Goal: Information Seeking & Learning: Compare options

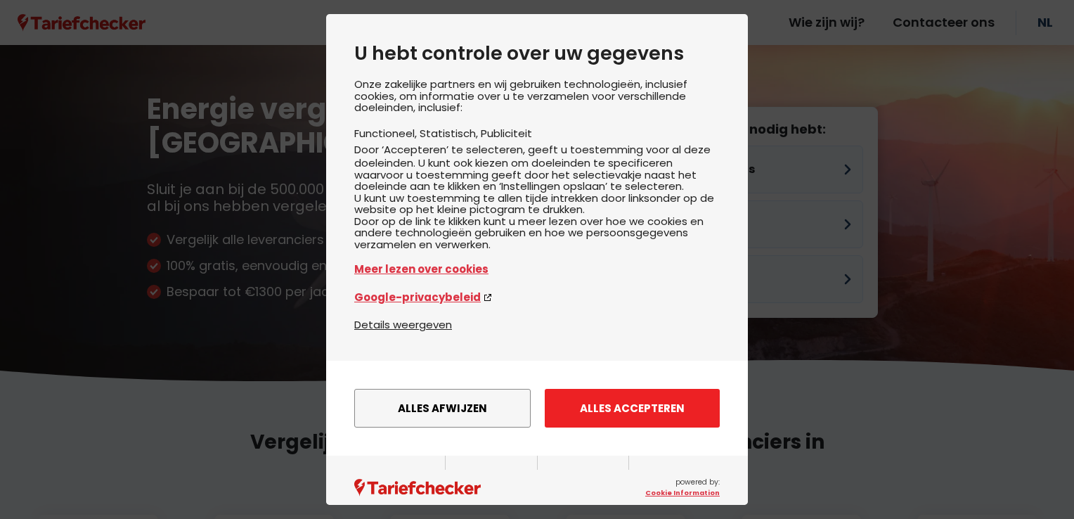
click at [667, 424] on button "Alles accepteren" at bounding box center [632, 408] width 175 height 39
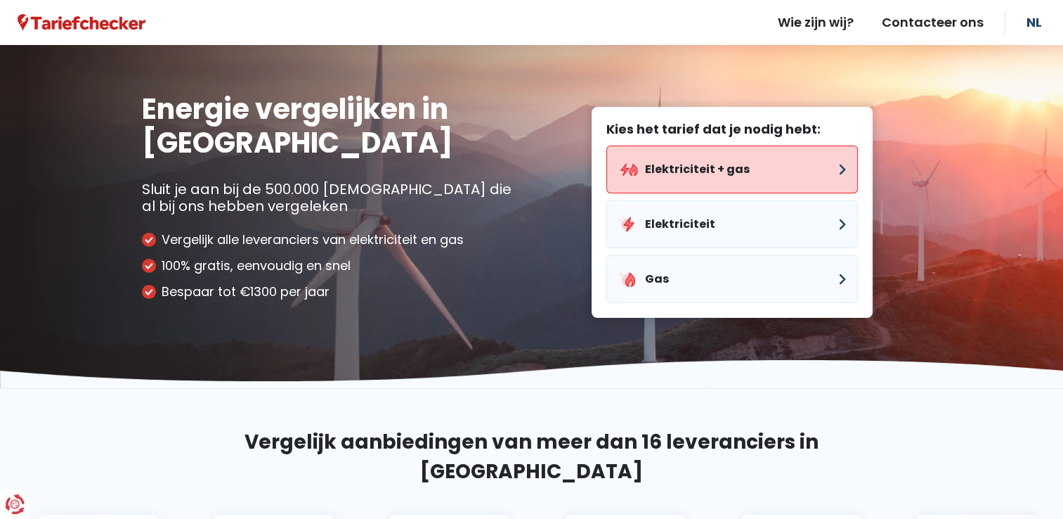
click at [751, 181] on button "Elektriciteit + gas" at bounding box center [732, 169] width 252 height 48
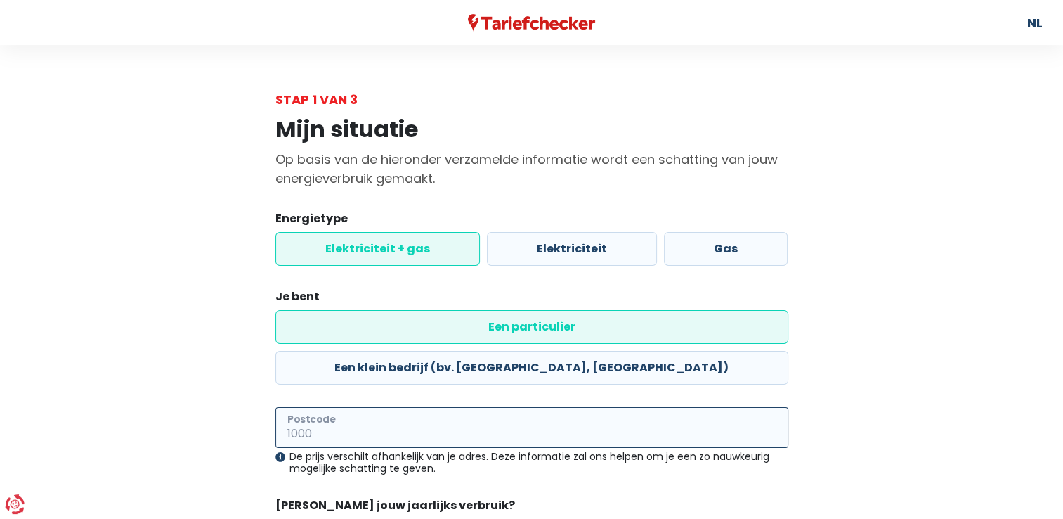
click at [382, 407] on input "Postcode" at bounding box center [531, 427] width 513 height 41
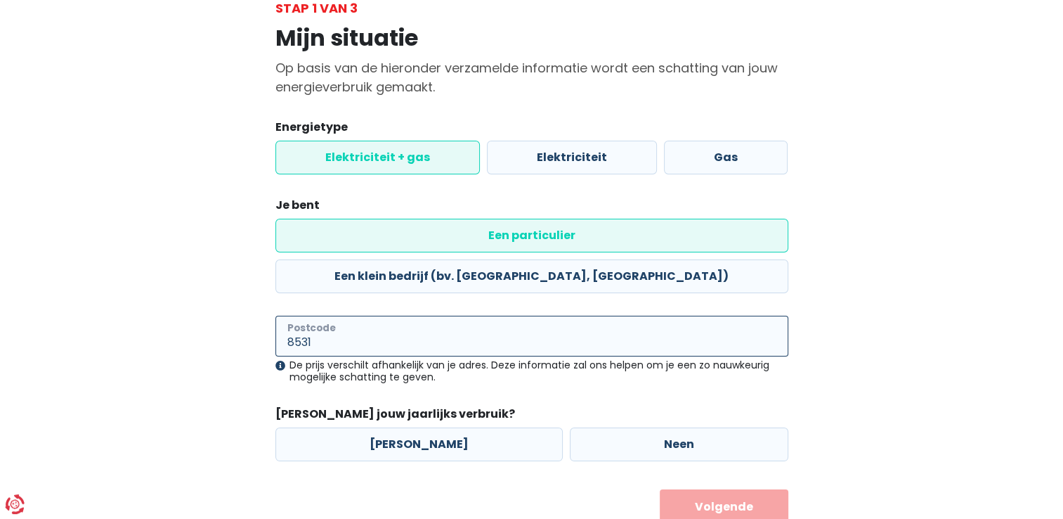
scroll to position [101, 0]
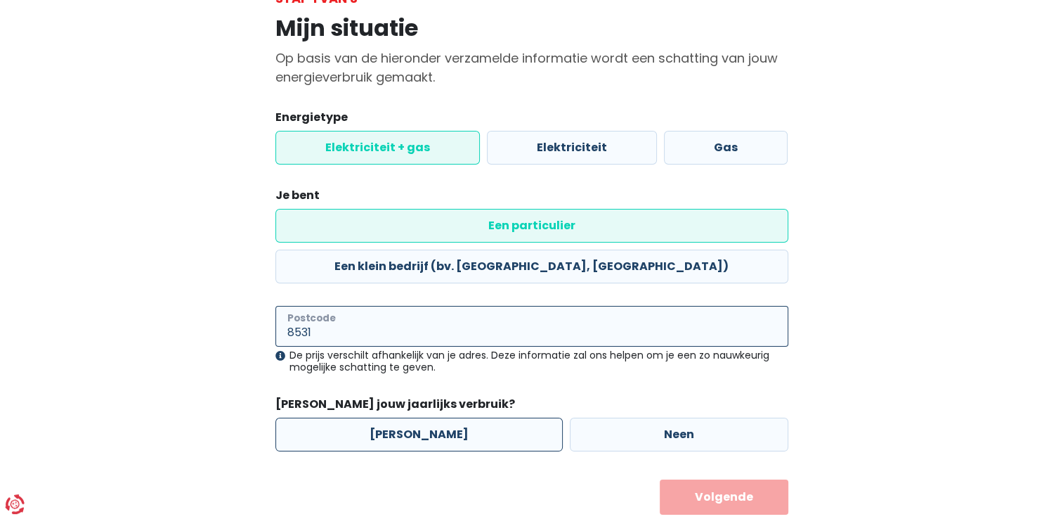
type input "8531"
click at [403, 417] on label "[PERSON_NAME]" at bounding box center [418, 434] width 287 height 34
click at [403, 417] on input "[PERSON_NAME]" at bounding box center [418, 434] width 287 height 34
radio input "true"
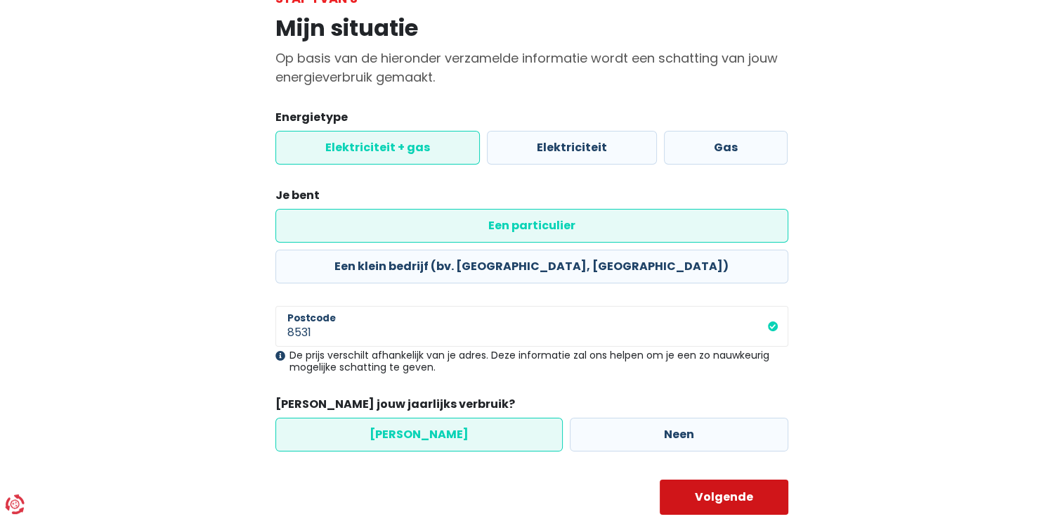
click at [744, 479] on button "Volgende" at bounding box center [724, 496] width 129 height 35
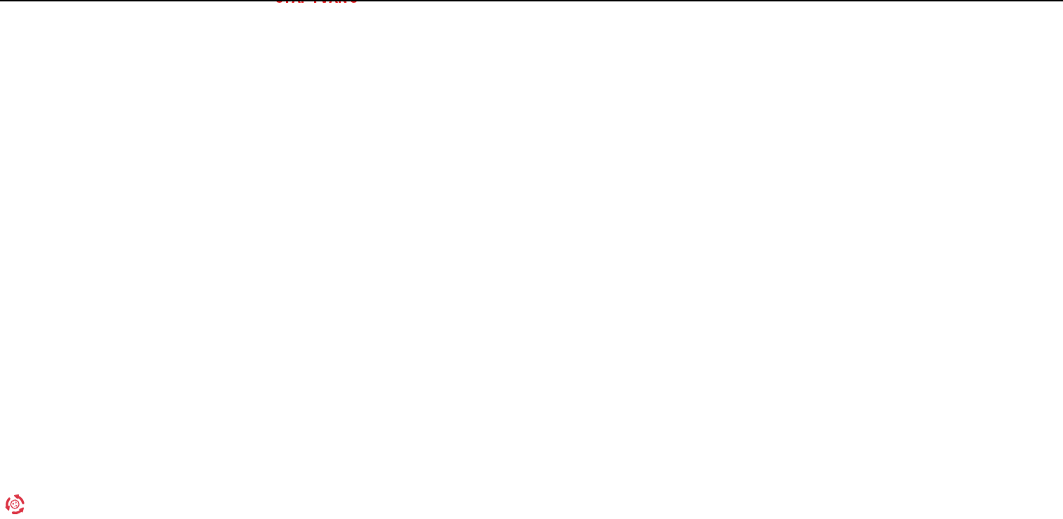
select select
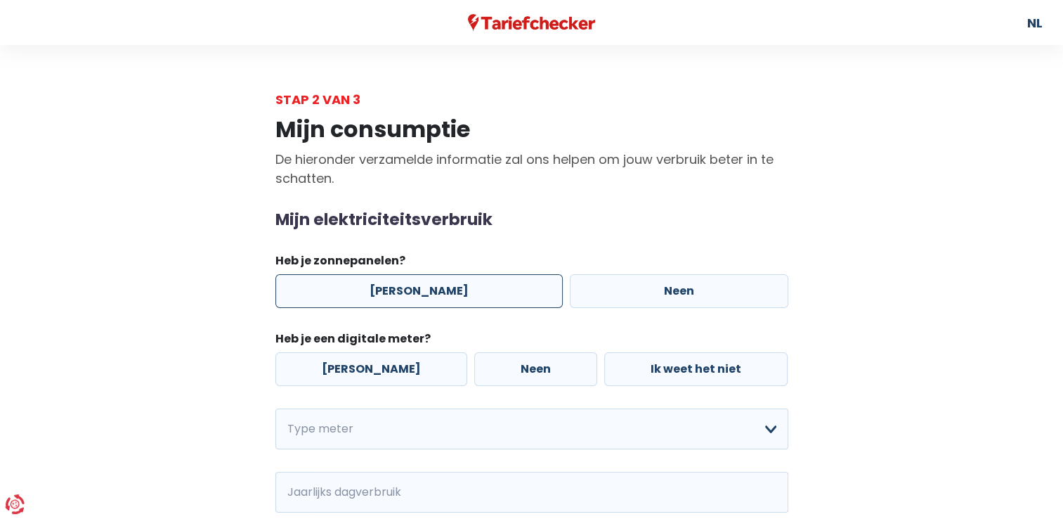
click at [407, 297] on label "[PERSON_NAME]" at bounding box center [418, 291] width 287 height 34
click at [407, 297] on input "[PERSON_NAME]" at bounding box center [418, 291] width 287 height 34
radio input "true"
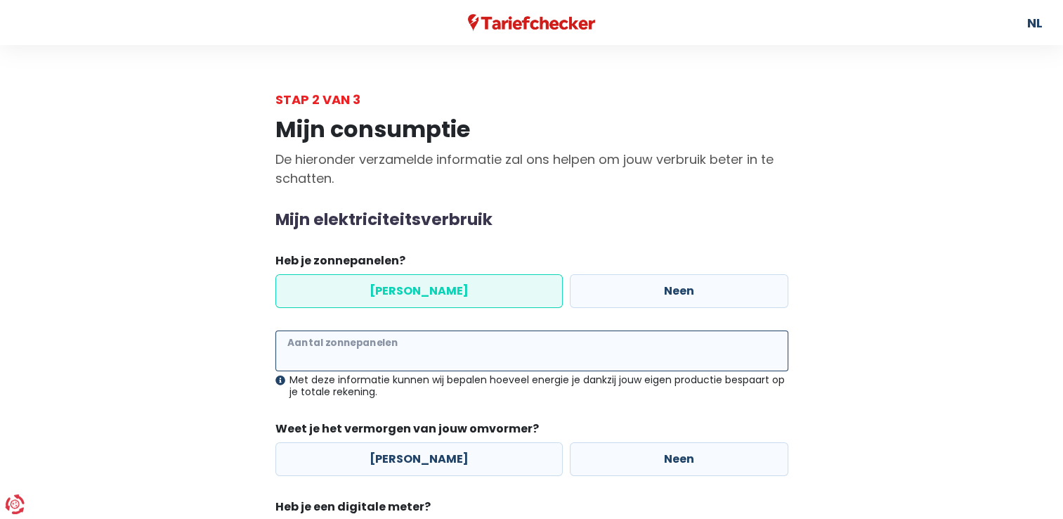
click at [401, 357] on input "Aantal zonnepanelen" at bounding box center [531, 350] width 513 height 41
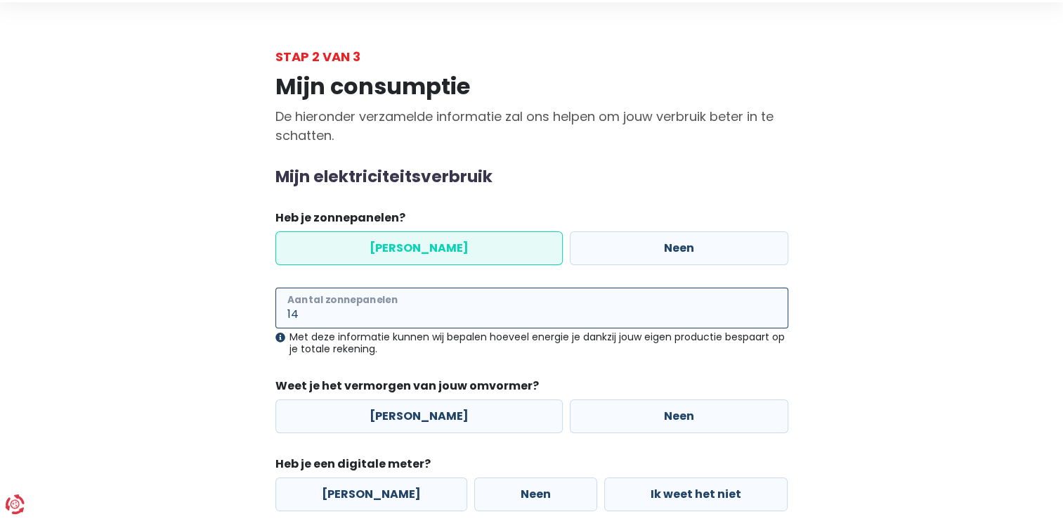
scroll to position [95, 0]
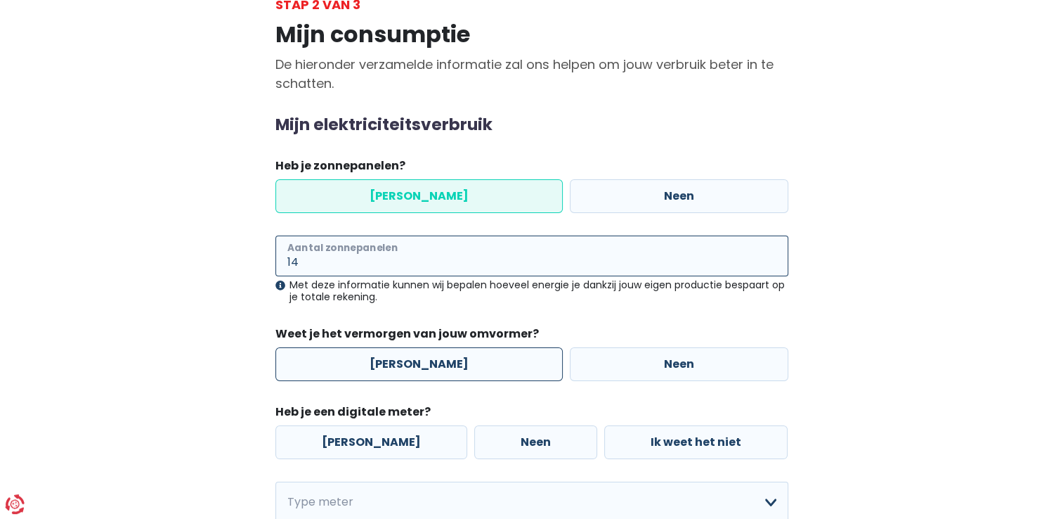
type input "14"
click at [405, 375] on label "[PERSON_NAME]" at bounding box center [418, 364] width 287 height 34
click at [405, 375] on input "[PERSON_NAME]" at bounding box center [418, 364] width 287 height 34
radio input "true"
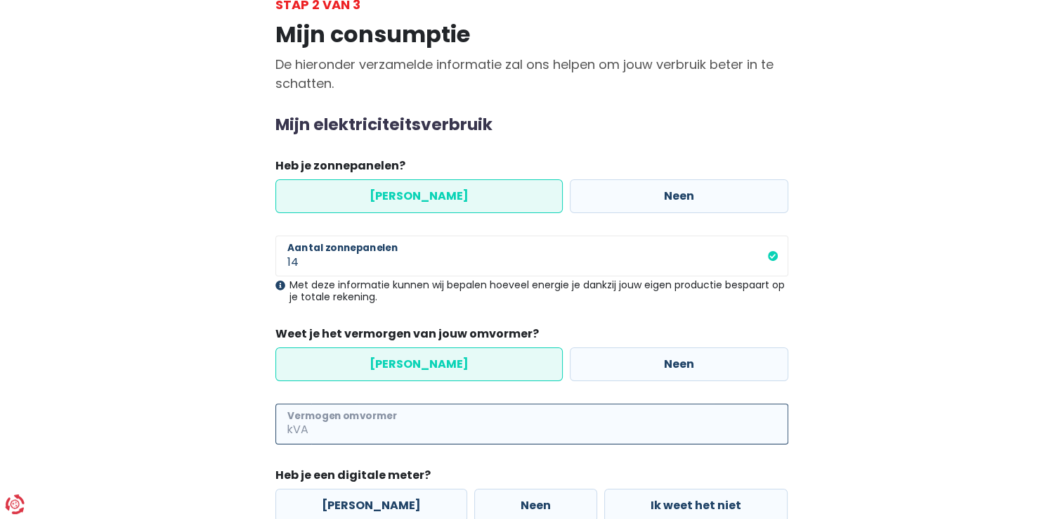
click at [391, 429] on input "Vermogen omvormer" at bounding box center [549, 423] width 477 height 41
type input "4"
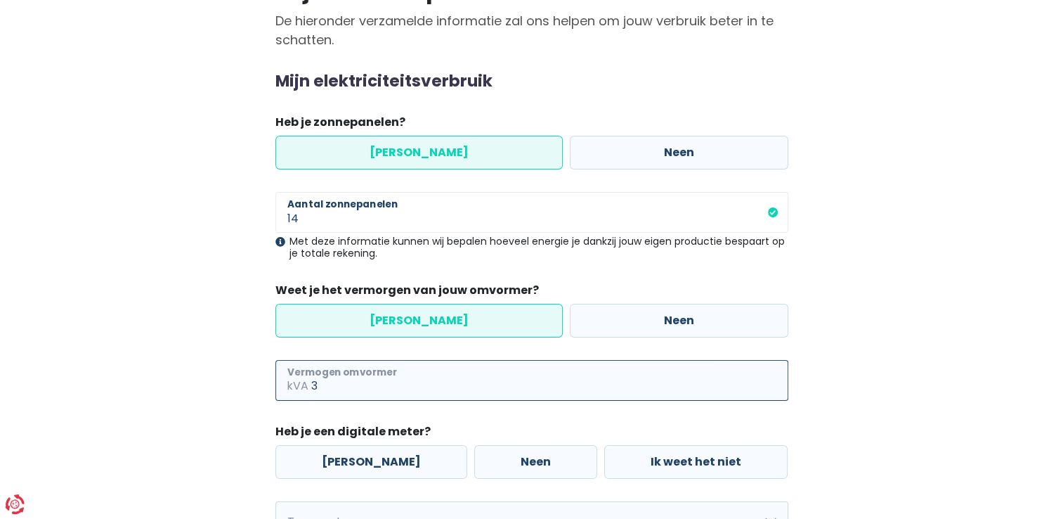
scroll to position [245, 0]
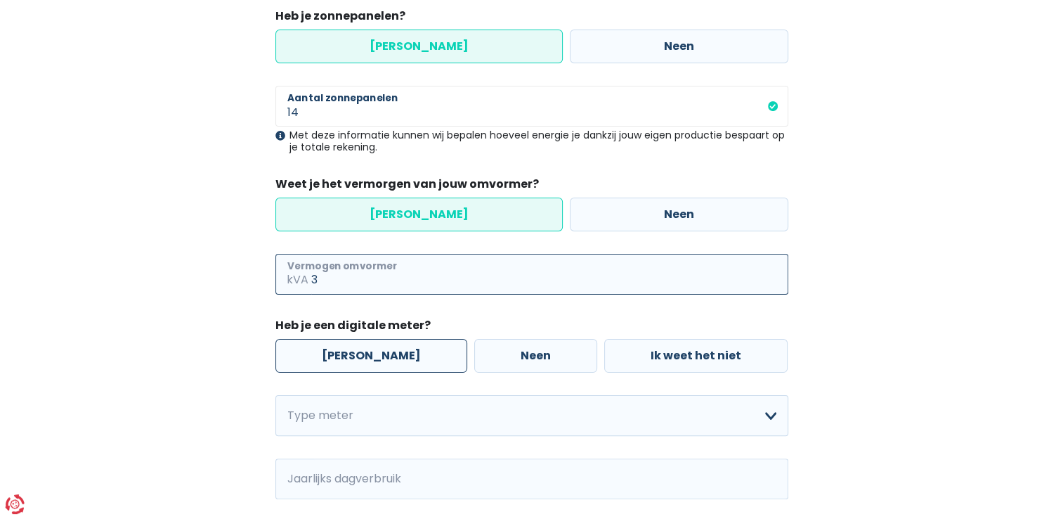
type input "3"
click at [363, 349] on label "[PERSON_NAME]" at bounding box center [371, 356] width 192 height 34
click at [363, 349] on input "[PERSON_NAME]" at bounding box center [371, 356] width 192 height 34
radio input "true"
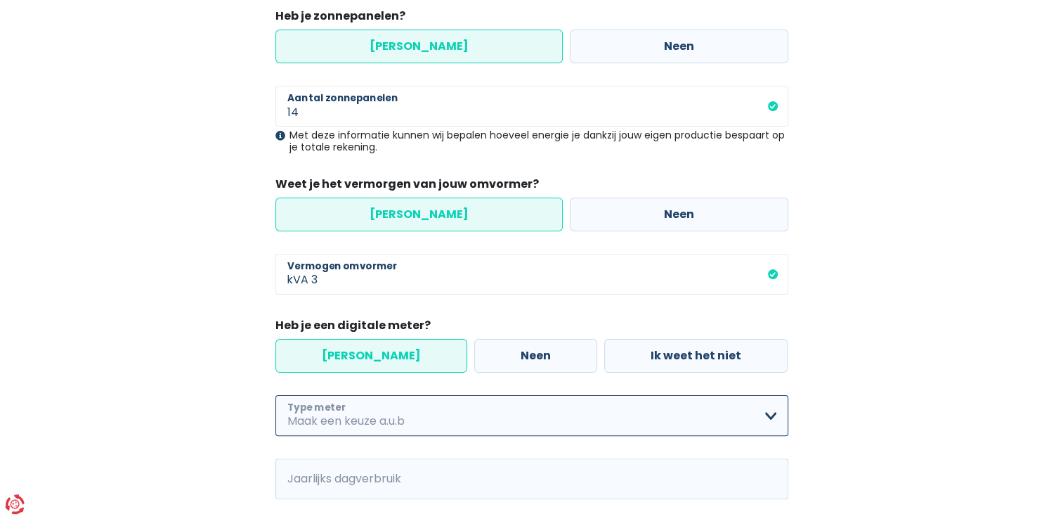
click at [775, 429] on select "Enkelvoudig Tweevoudig Enkelvoudig + uitsluitend nachttarief Tweevoudig + uitsl…" at bounding box center [531, 415] width 513 height 41
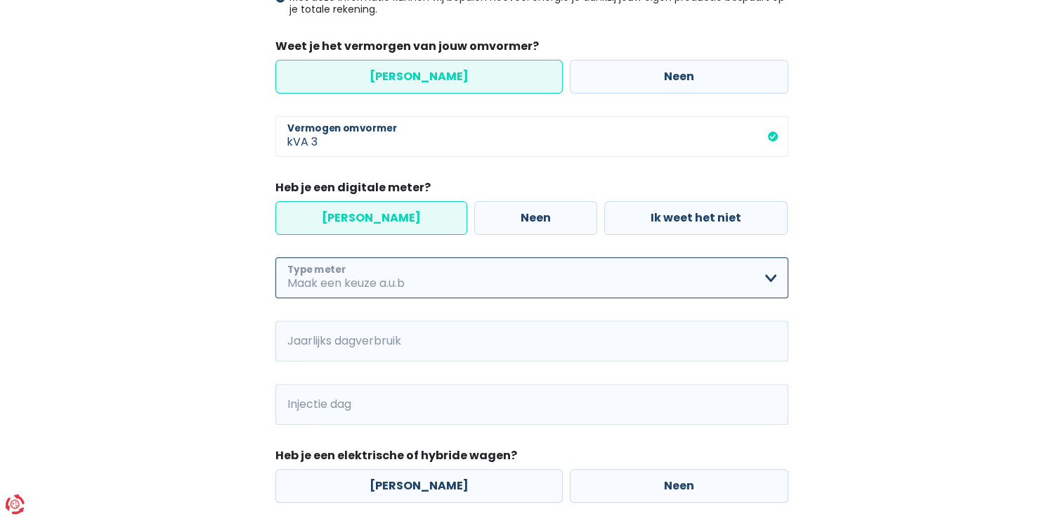
scroll to position [389, 0]
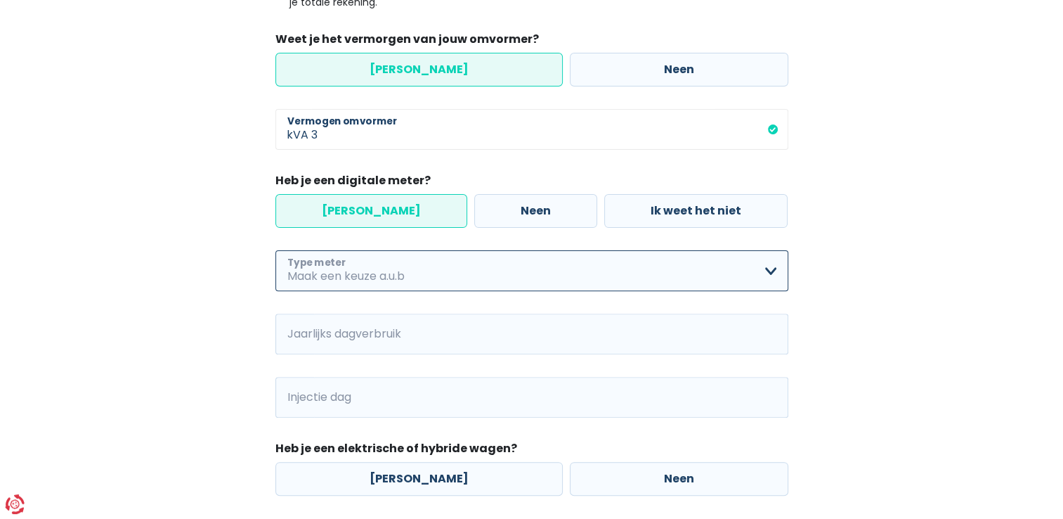
click at [772, 280] on select "Enkelvoudig Tweevoudig Enkelvoudig + uitsluitend nachttarief Tweevoudig + uitsl…" at bounding box center [531, 270] width 513 height 41
select select "day_night_bi_hourly"
click at [275, 250] on select "Enkelvoudig Tweevoudig Enkelvoudig + uitsluitend nachttarief Tweevoudig + uitsl…" at bounding box center [531, 270] width 513 height 41
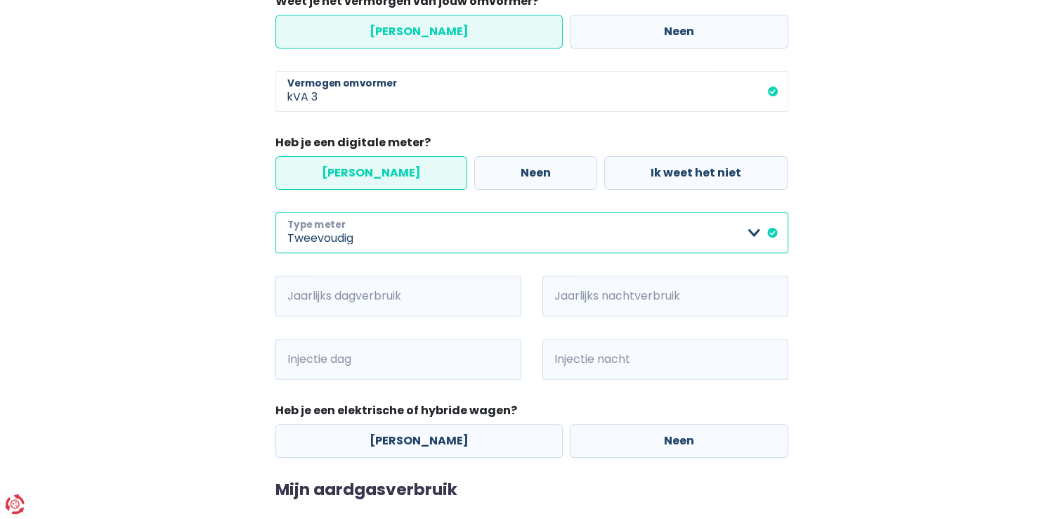
scroll to position [443, 0]
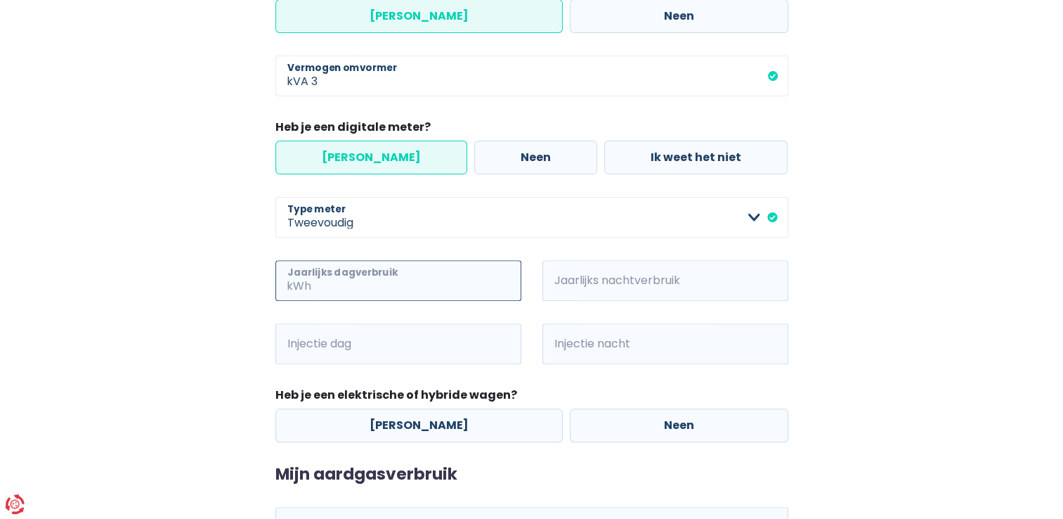
click at [419, 284] on input "Jaarlijks dagverbruik" at bounding box center [417, 280] width 207 height 41
type input "1793"
click at [689, 287] on input "Jaarlijks nachtverbruik" at bounding box center [684, 280] width 207 height 41
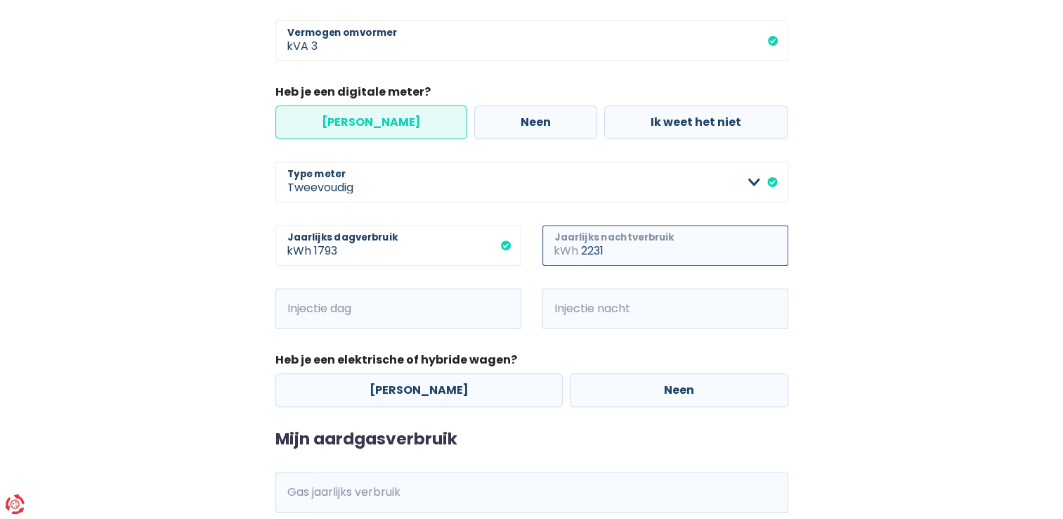
scroll to position [481, 0]
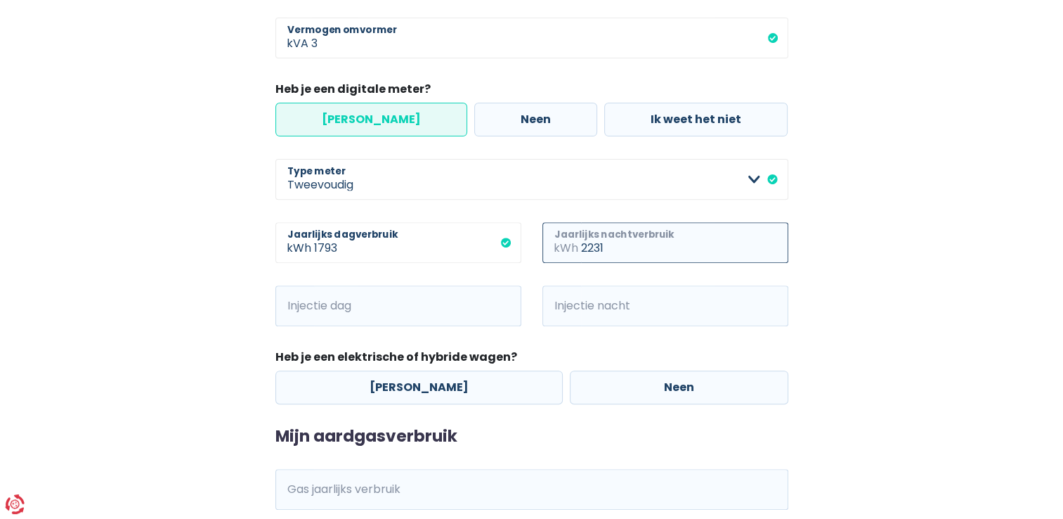
type input "2231"
click at [410, 308] on input "Injectie dag" at bounding box center [417, 305] width 207 height 41
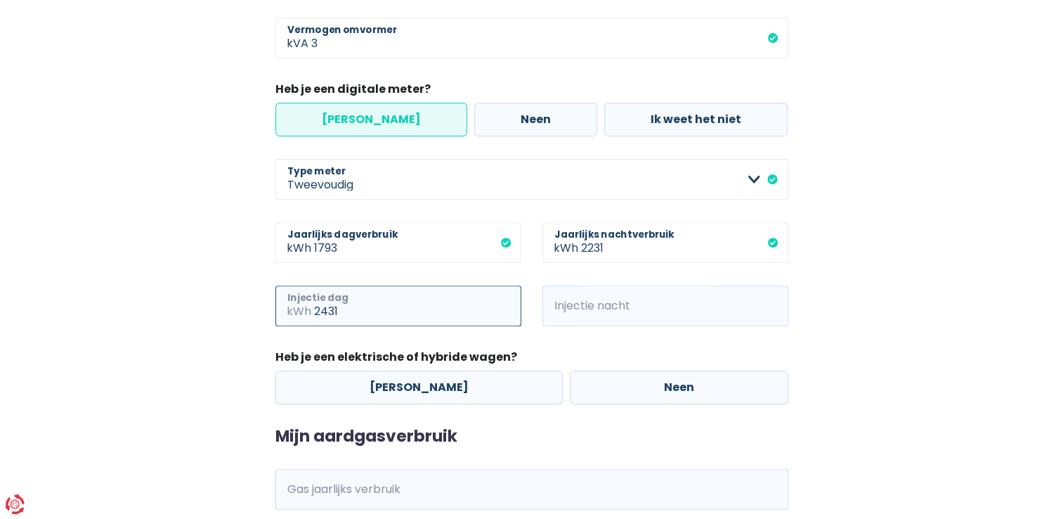
type input "2431"
click at [672, 304] on input "Injectie nacht" at bounding box center [684, 305] width 207 height 41
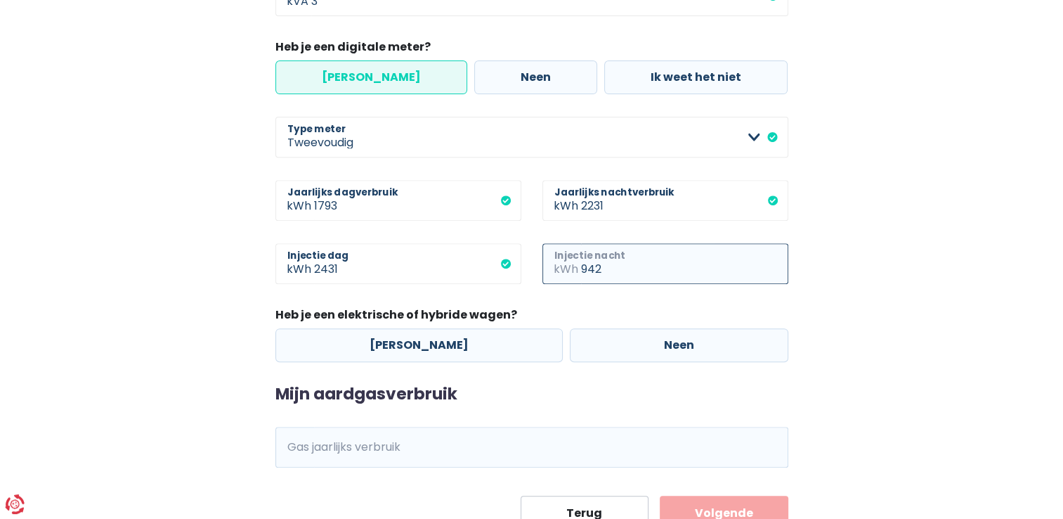
scroll to position [523, 0]
type input "942"
click at [414, 344] on label "[PERSON_NAME]" at bounding box center [418, 345] width 287 height 34
click at [414, 344] on input "[PERSON_NAME]" at bounding box center [418, 345] width 287 height 34
radio input "true"
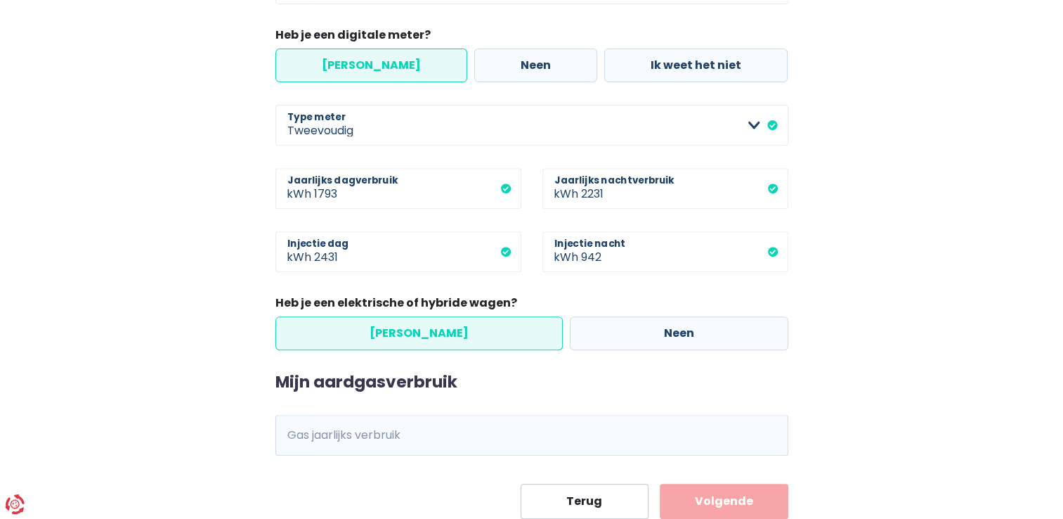
scroll to position [579, 0]
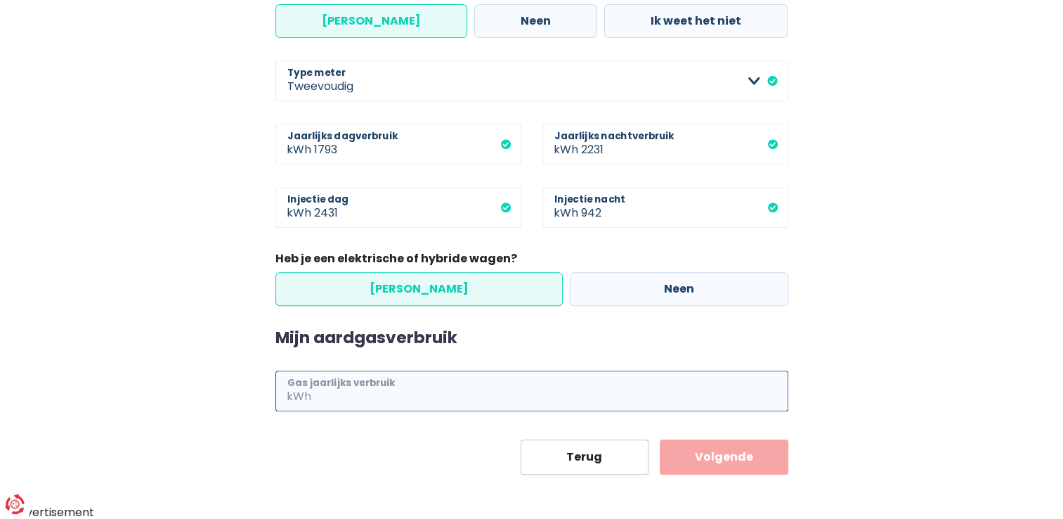
click at [394, 388] on input "Gas jaarlijks verbruik" at bounding box center [551, 390] width 474 height 41
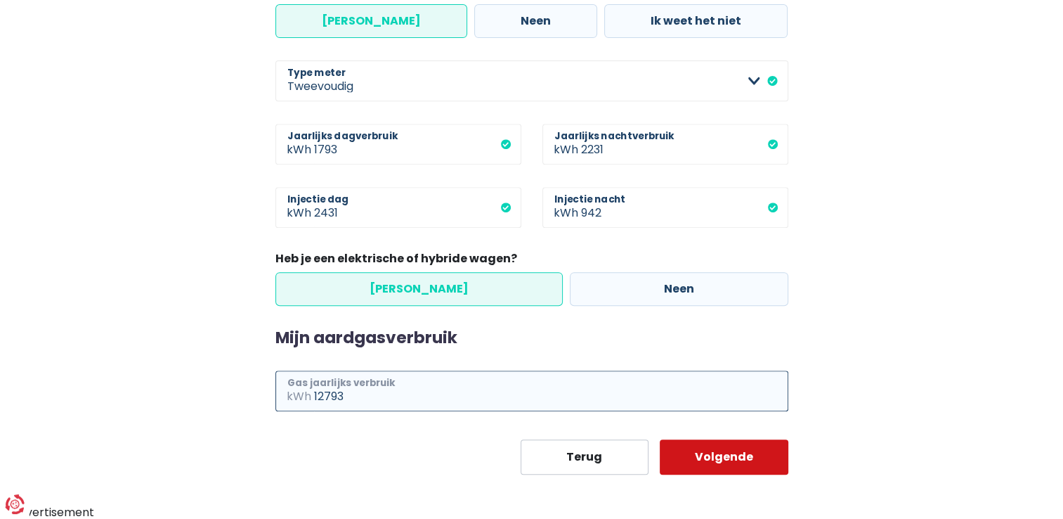
type input "12793"
click at [743, 461] on button "Volgende" at bounding box center [724, 456] width 129 height 35
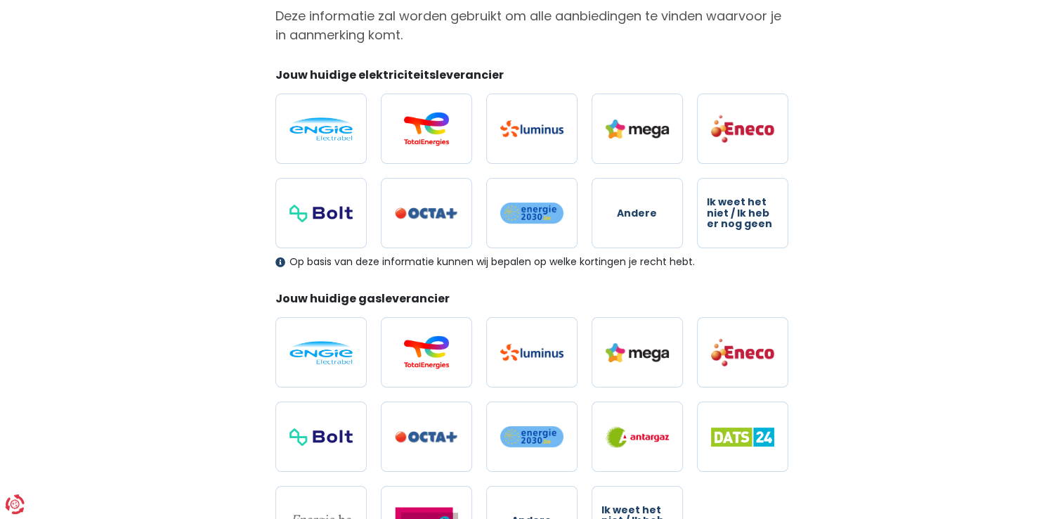
scroll to position [144, 0]
click at [641, 219] on label "Andere" at bounding box center [637, 212] width 91 height 70
click at [641, 219] on input "Andere" at bounding box center [637, 212] width 91 height 70
radio input "true"
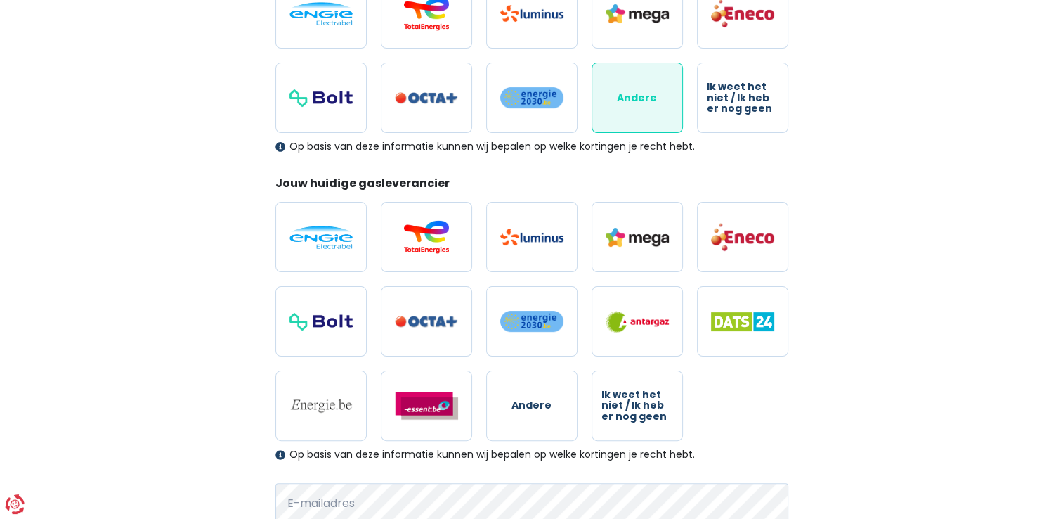
scroll to position [259, 0]
click at [534, 410] on span "Andere" at bounding box center [532, 405] width 40 height 11
click at [534, 410] on input "Andere" at bounding box center [531, 405] width 91 height 70
radio input "true"
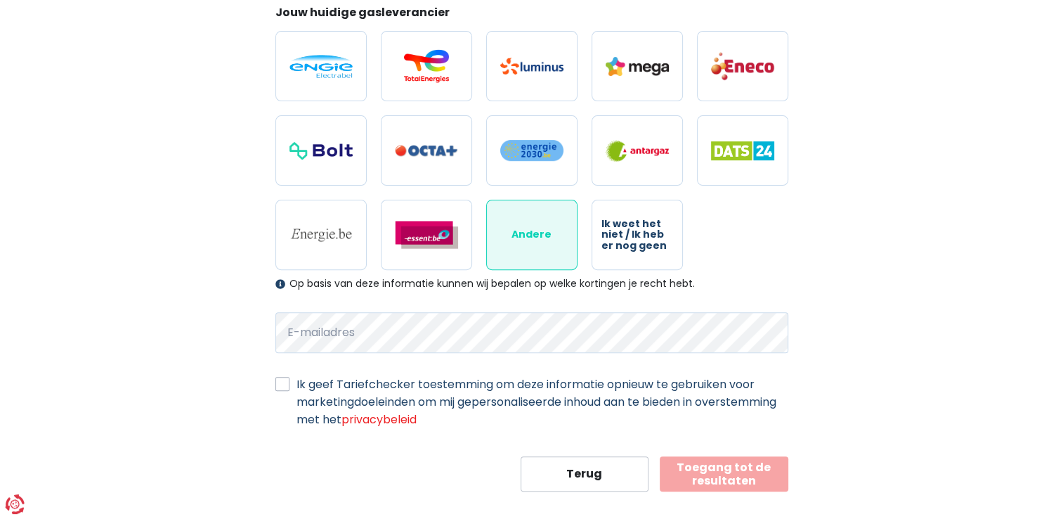
scroll to position [445, 0]
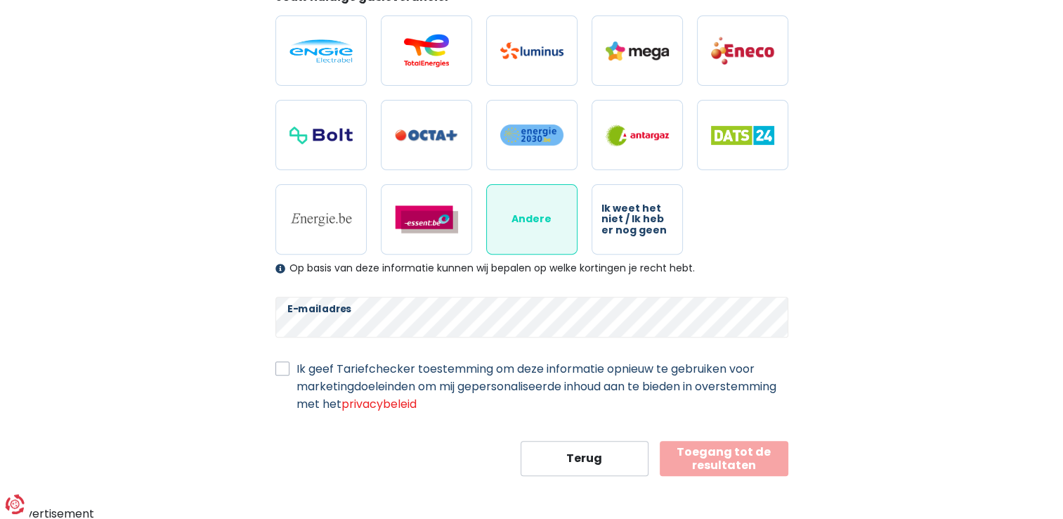
click at [299, 362] on label "Ik geef Tariefchecker toestemming om deze informatie opnieuw te gebruiken voor …" at bounding box center [543, 386] width 492 height 53
click at [290, 362] on input "Ik geef Tariefchecker toestemming om deze informatie opnieuw te gebruiken voor …" at bounding box center [282, 367] width 14 height 14
checkbox input "true"
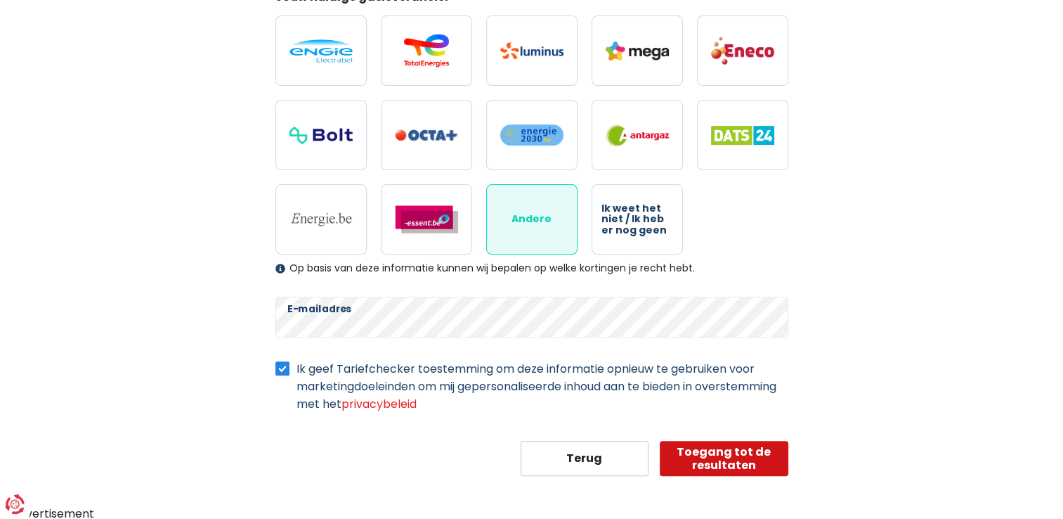
click at [742, 455] on button "Toegang tot de resultaten" at bounding box center [724, 458] width 129 height 35
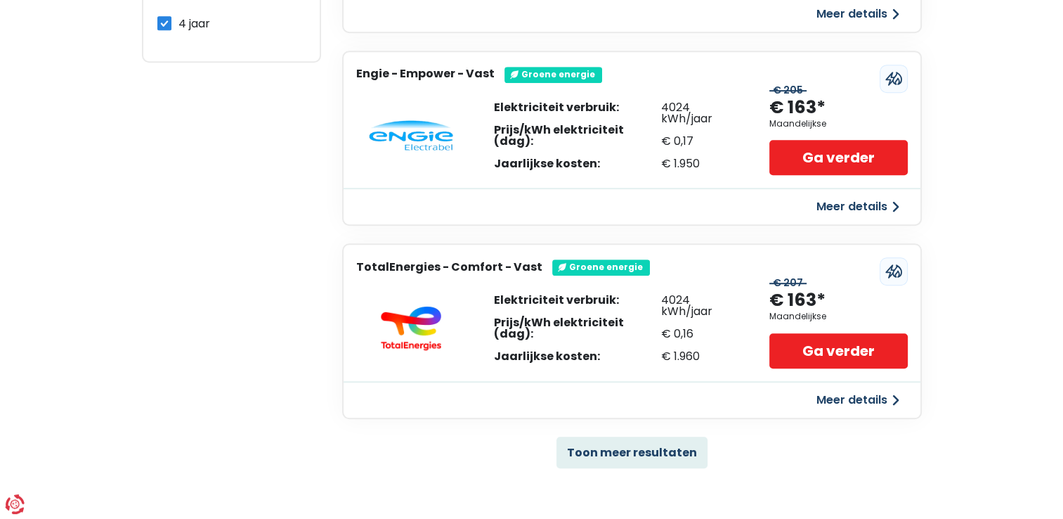
scroll to position [824, 0]
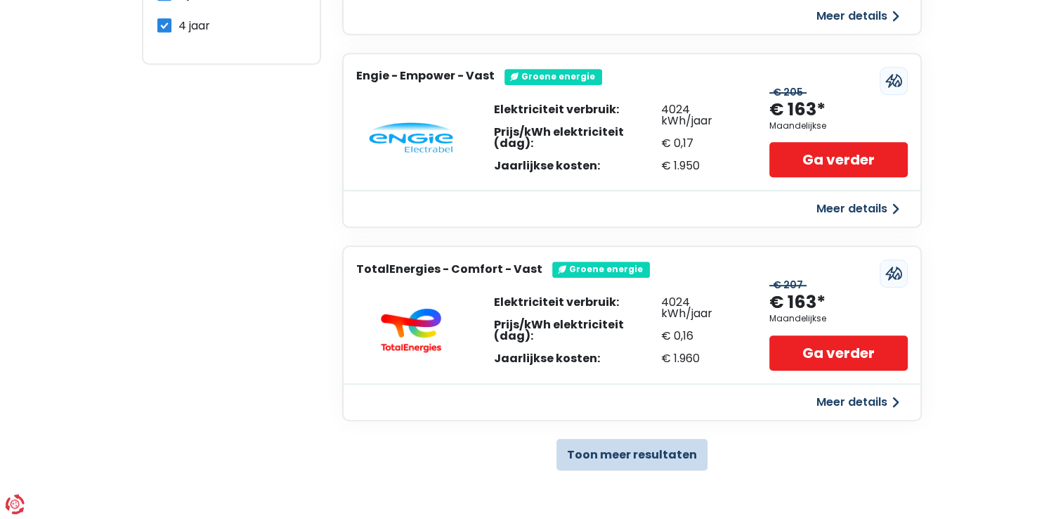
click at [668, 444] on button "Toon meer resultaten" at bounding box center [632, 454] width 151 height 32
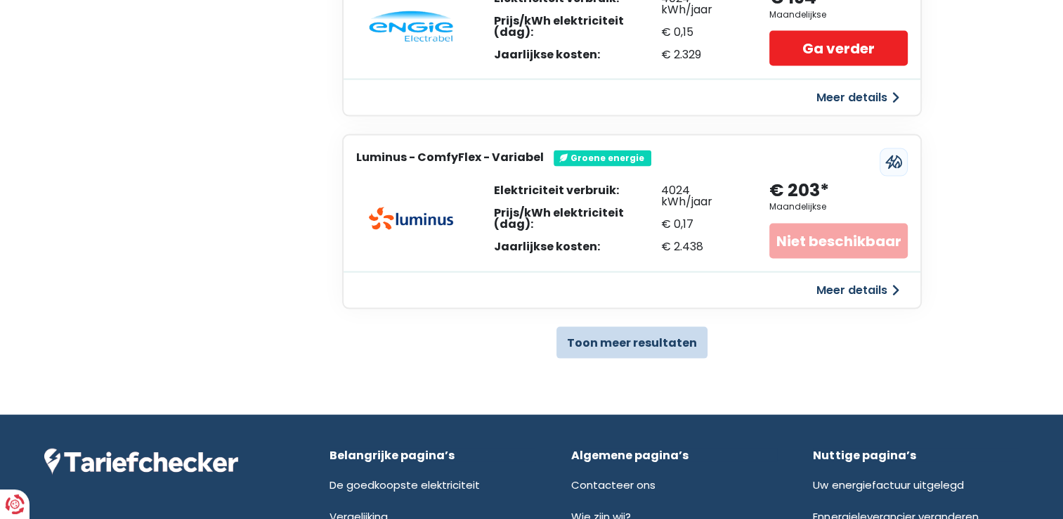
scroll to position [2839, 0]
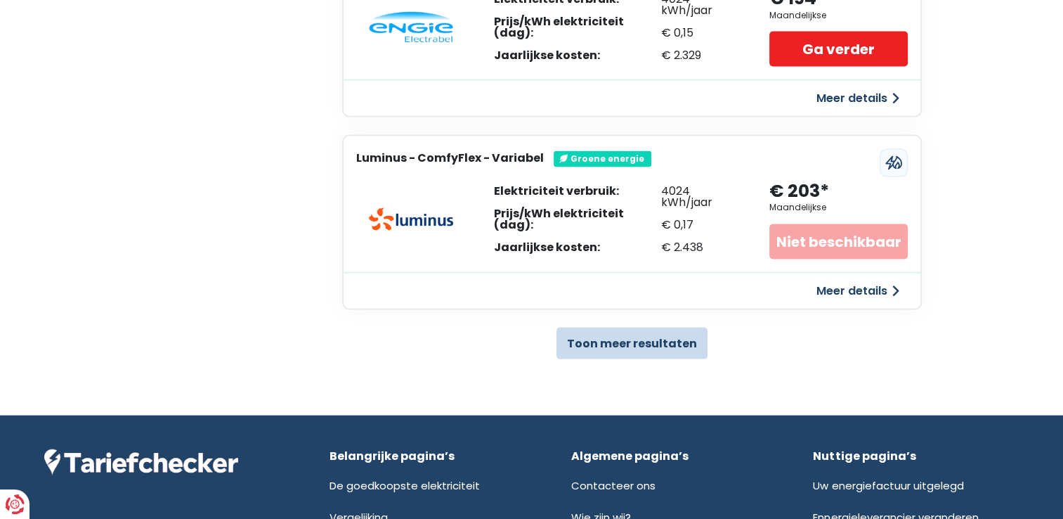
click at [681, 339] on button "Toon meer resultaten" at bounding box center [632, 343] width 151 height 32
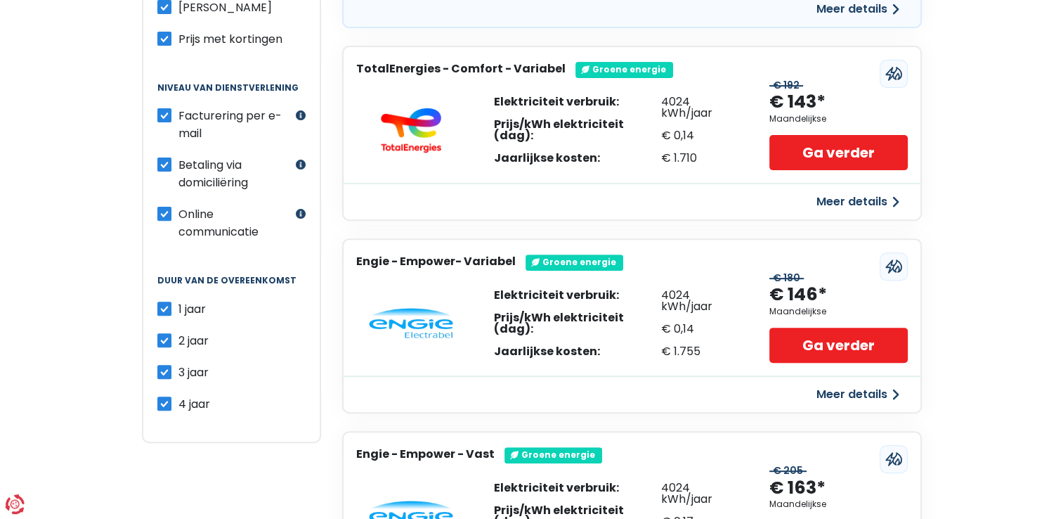
scroll to position [450, 0]
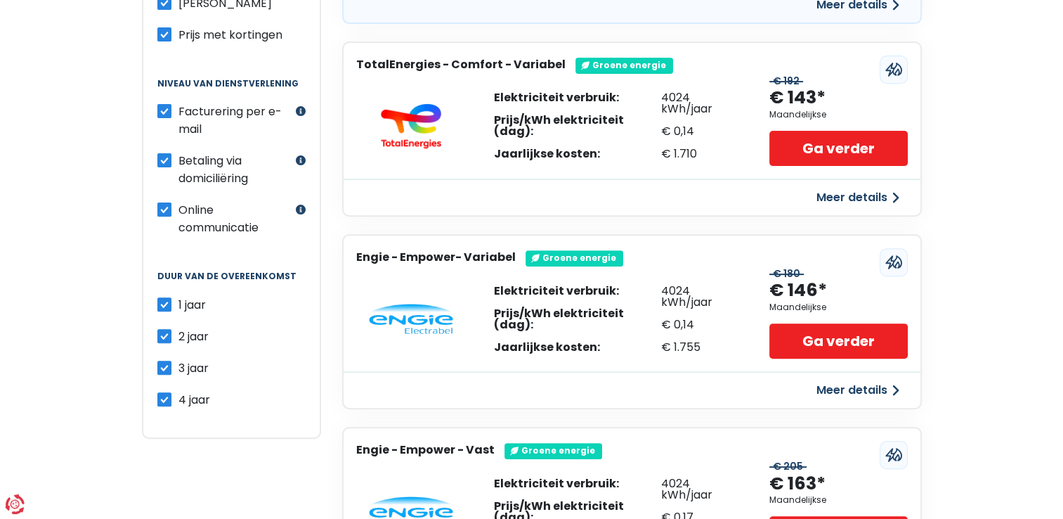
click at [179, 396] on span "4 jaar" at bounding box center [194, 399] width 32 height 16
click at [171, 396] on input "4 jaar" at bounding box center [164, 398] width 14 height 14
checkbox input "false"
click at [178, 360] on label "3 jaar" at bounding box center [193, 368] width 30 height 18
click at [163, 360] on input "3 jaar" at bounding box center [164, 366] width 14 height 14
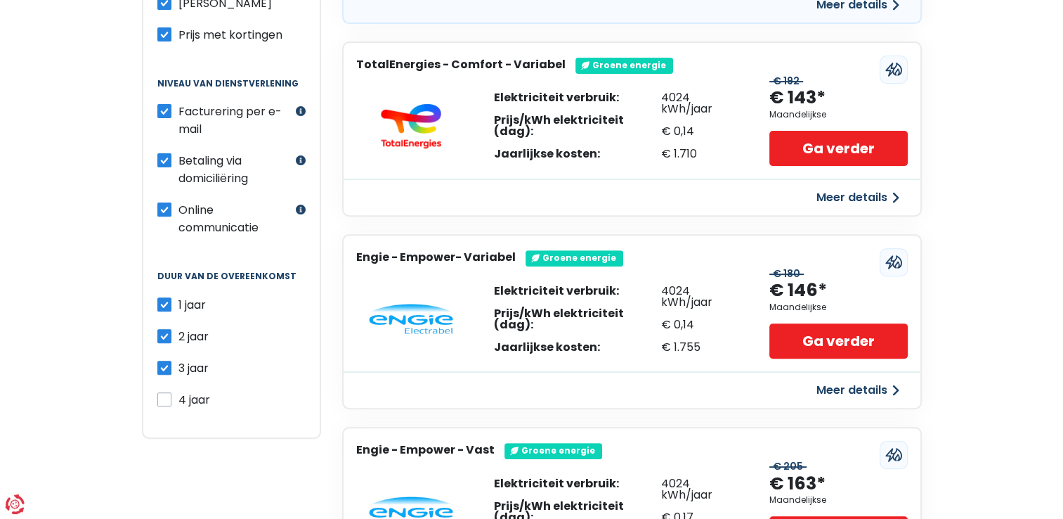
checkbox input "false"
click at [178, 334] on label "2 jaar" at bounding box center [193, 336] width 30 height 18
click at [164, 334] on input "2 jaar" at bounding box center [164, 334] width 14 height 14
checkbox input "false"
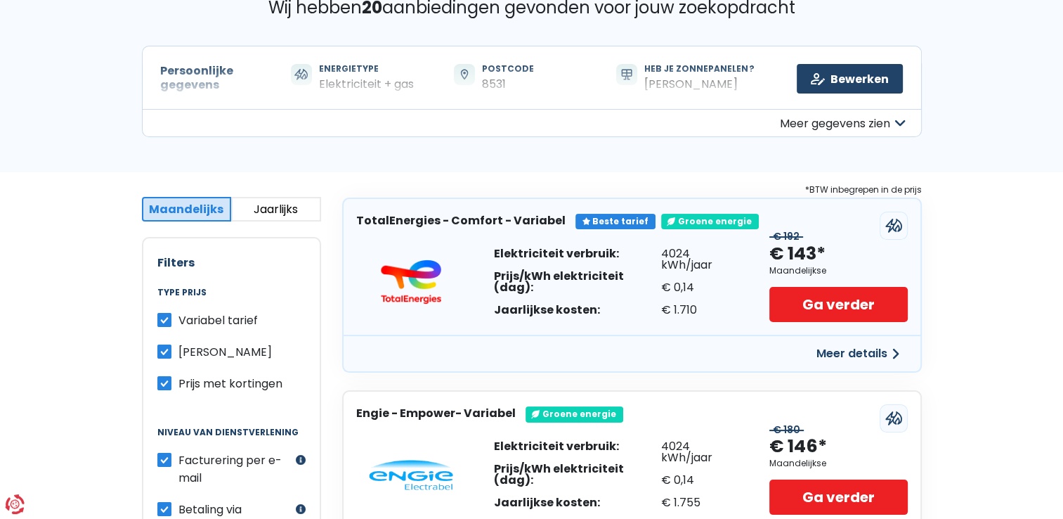
scroll to position [0, 0]
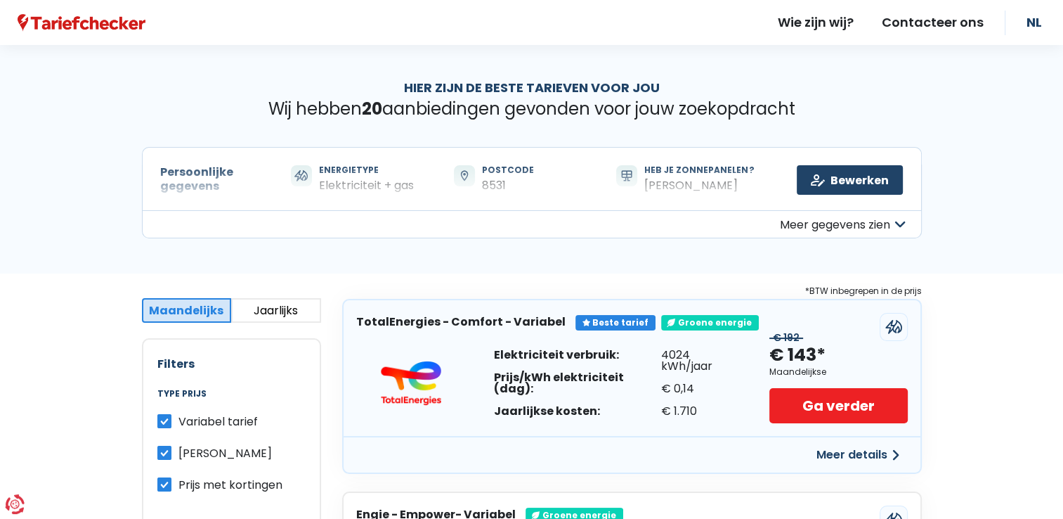
click at [892, 234] on button "Meer gegevens zien" at bounding box center [532, 224] width 780 height 28
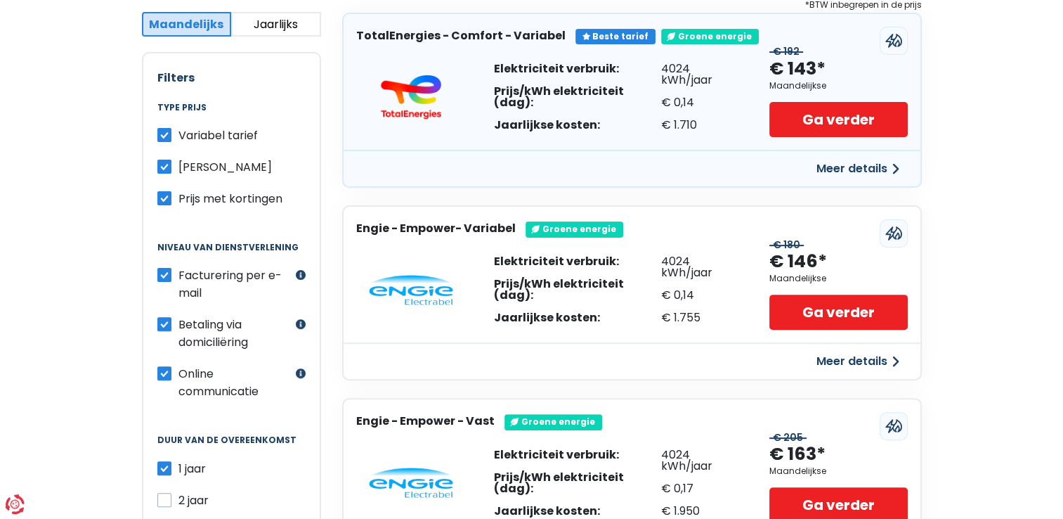
scroll to position [375, 0]
